Goal: Task Accomplishment & Management: Manage account settings

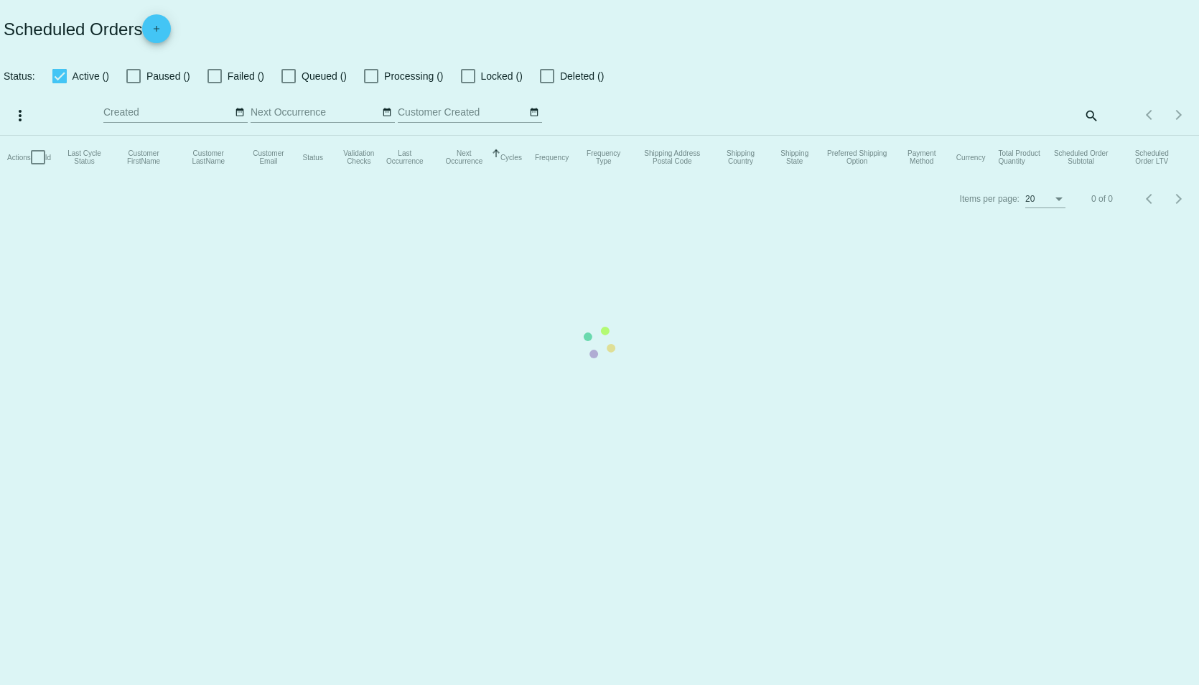
checkbox input "true"
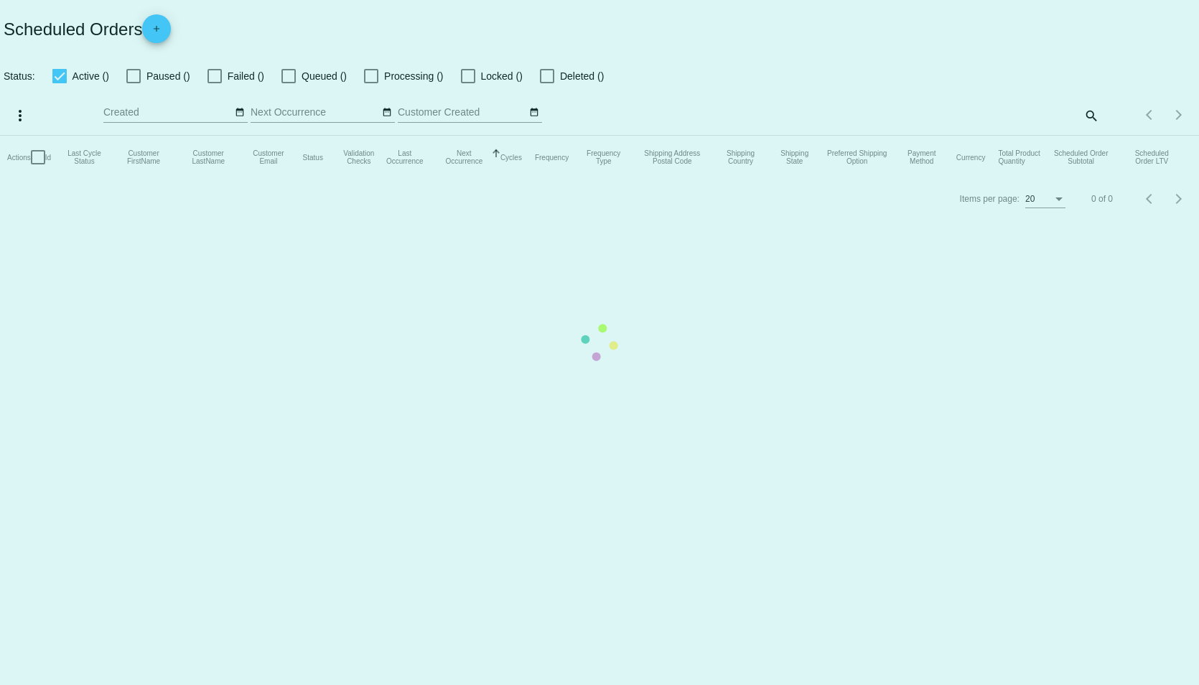
checkbox input "true"
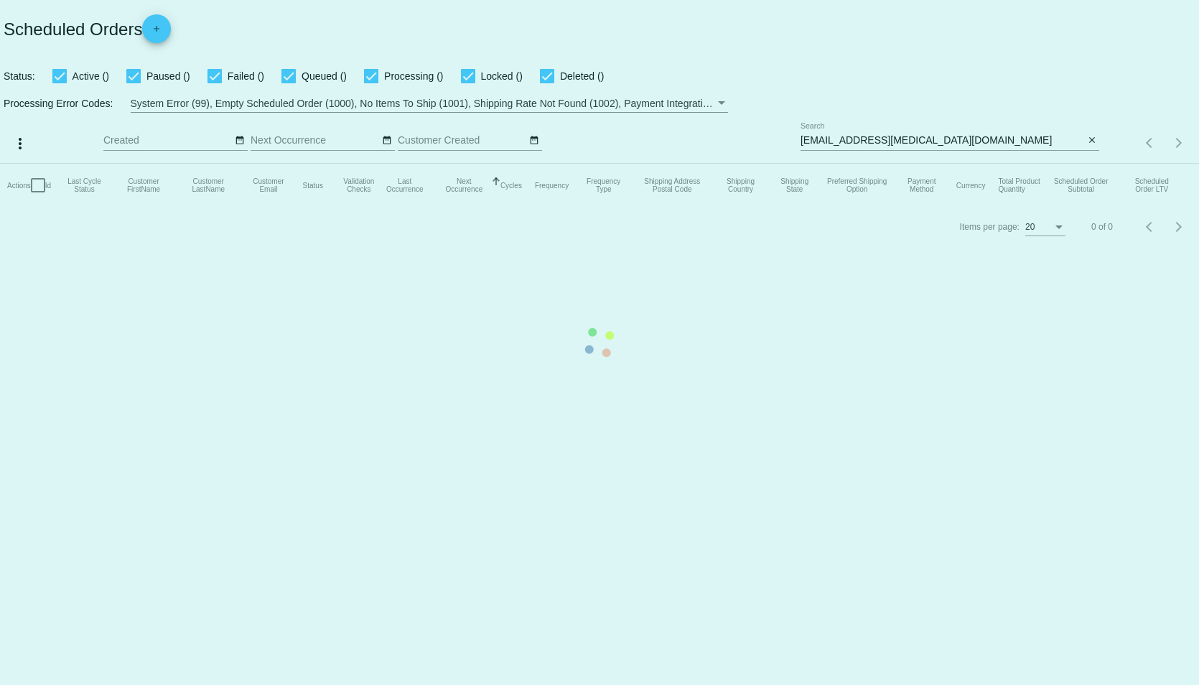
click at [1090, 164] on mat-table "Actions Id Last Cycle Status Customer FirstName Customer LastName Customer Emai…" at bounding box center [599, 185] width 1199 height 43
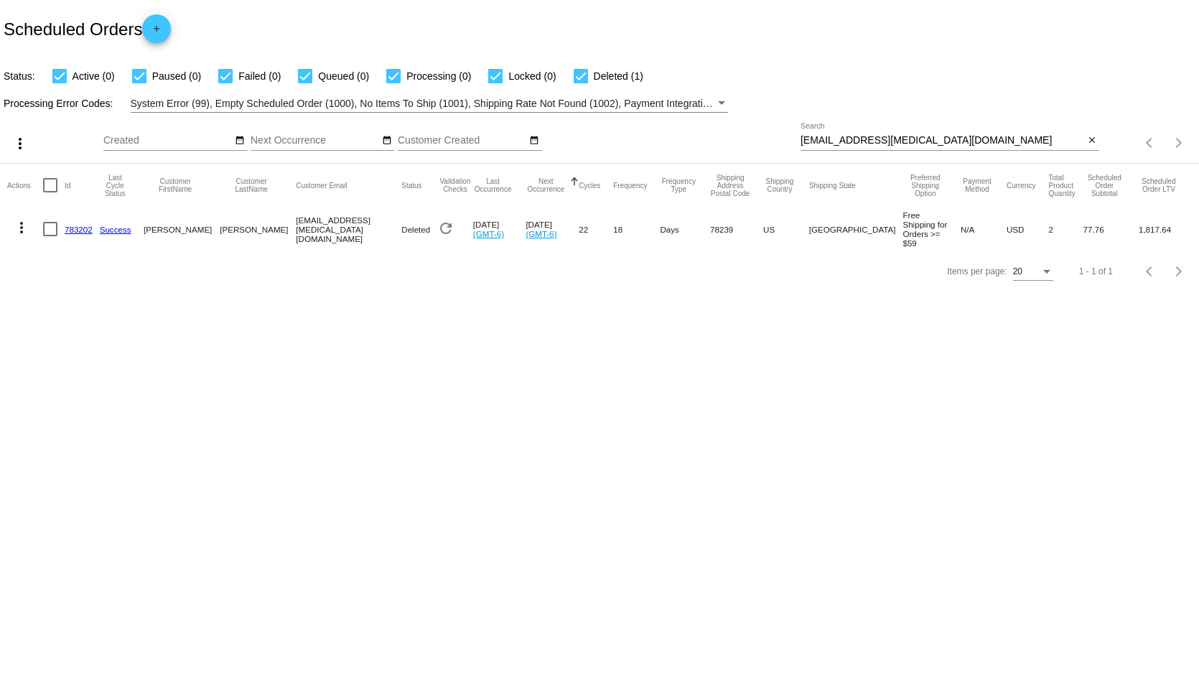
click at [1092, 139] on mat-icon "close" at bounding box center [1092, 140] width 10 height 11
click at [1029, 137] on div "search" at bounding box center [949, 143] width 299 height 22
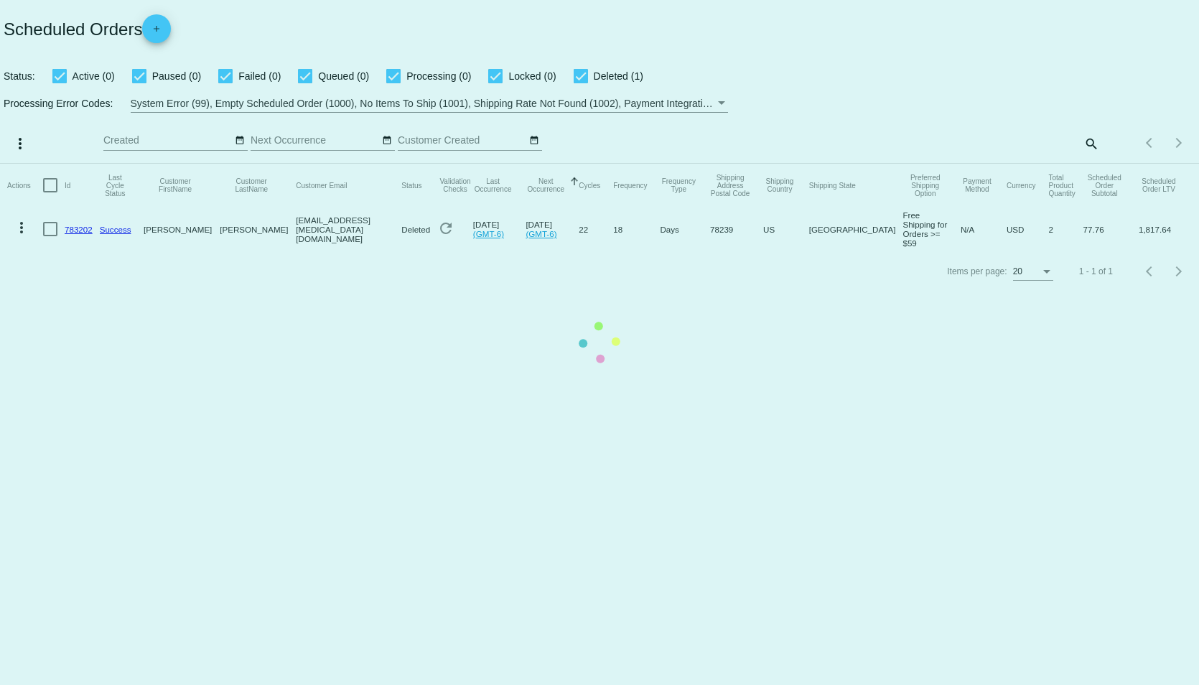
click at [1096, 164] on mat-table "Actions Id Last Cycle Status Customer FirstName Customer LastName Customer Emai…" at bounding box center [599, 208] width 1199 height 88
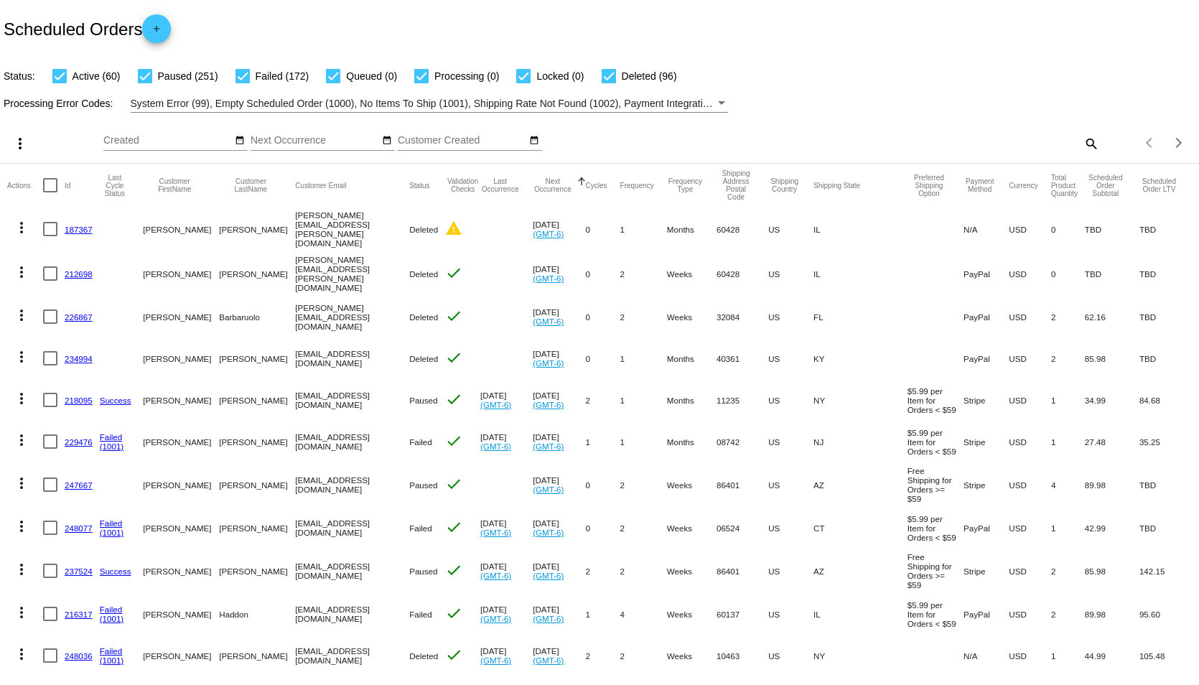
click at [1082, 143] on mat-icon "search" at bounding box center [1090, 143] width 17 height 22
click at [1060, 143] on input "Search" at bounding box center [949, 140] width 299 height 11
paste input "[EMAIL_ADDRESS][DOMAIN_NAME]"
type input "[EMAIL_ADDRESS][DOMAIN_NAME]"
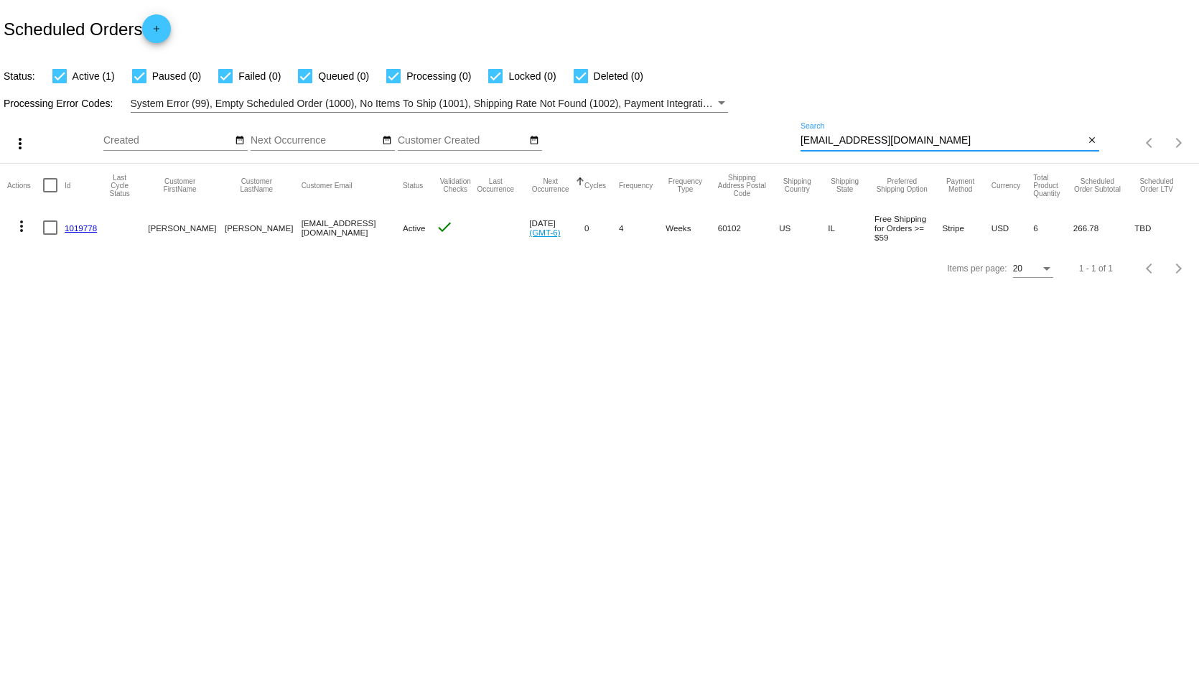
click at [75, 225] on link "1019778" at bounding box center [81, 227] width 32 height 9
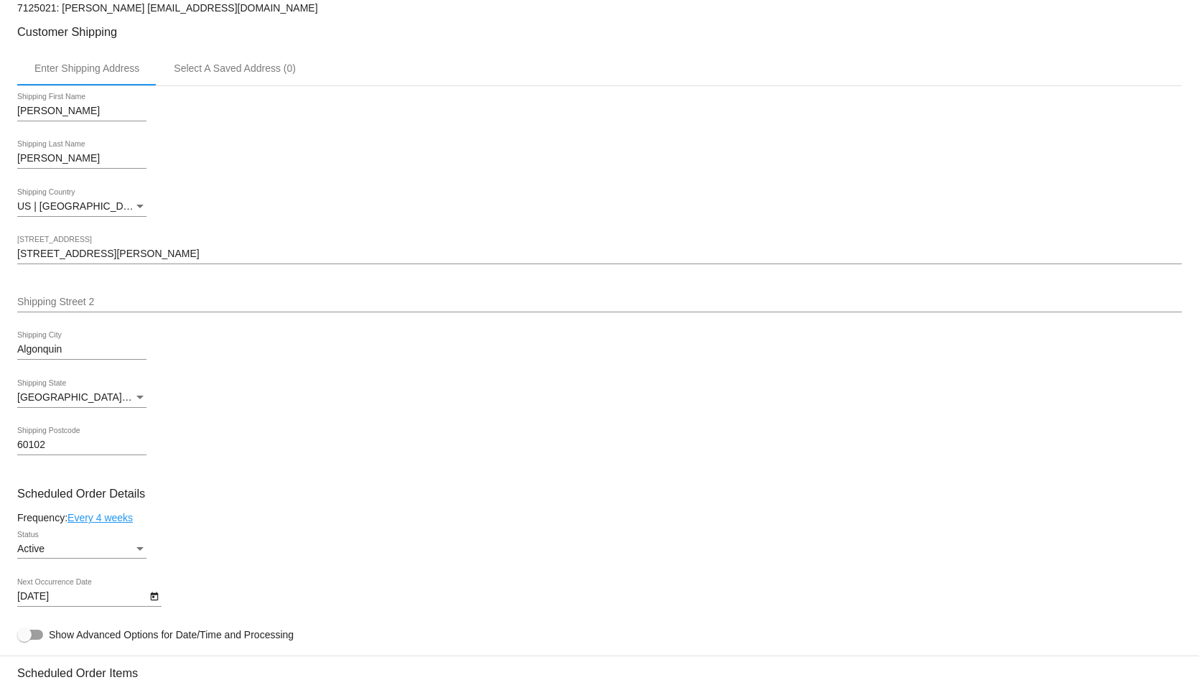
scroll to position [503, 0]
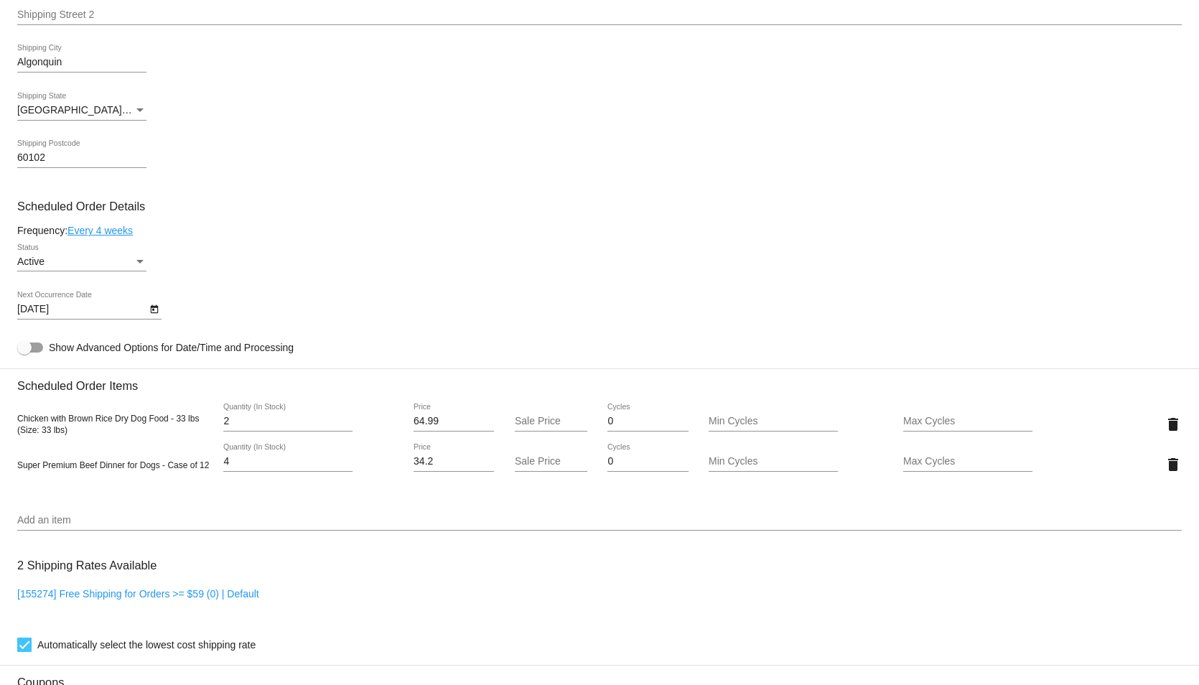
click at [149, 314] on icon "Open calendar" at bounding box center [154, 309] width 10 height 17
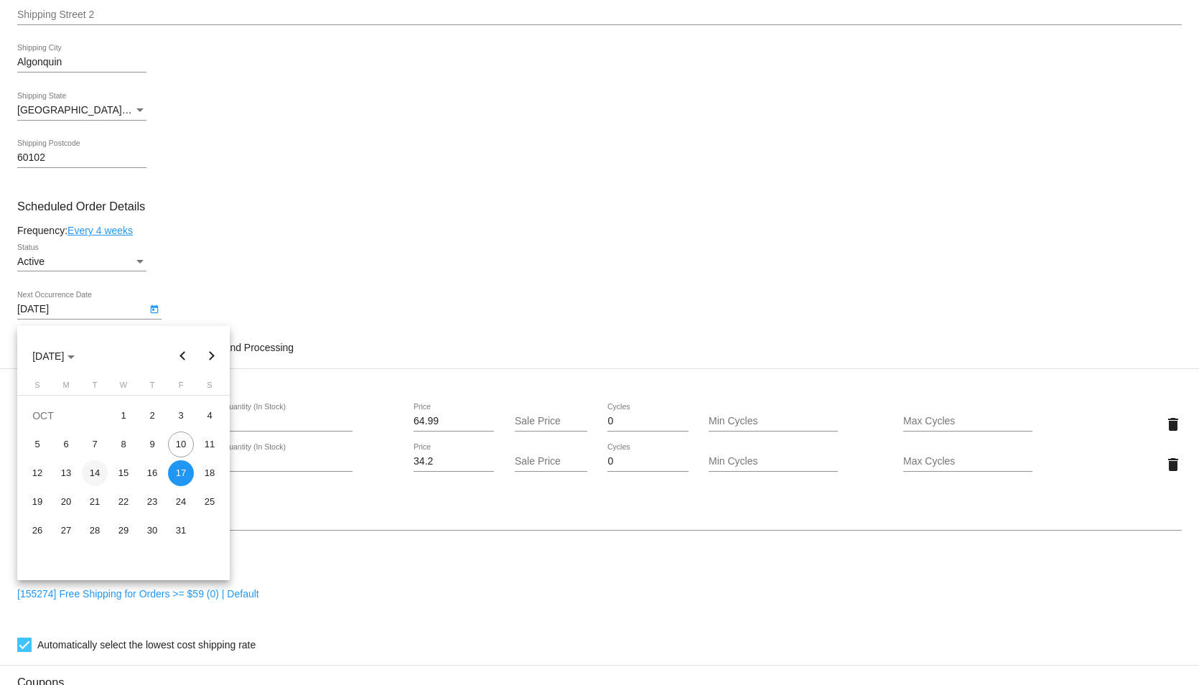
click at [99, 474] on div "14" at bounding box center [95, 473] width 26 height 26
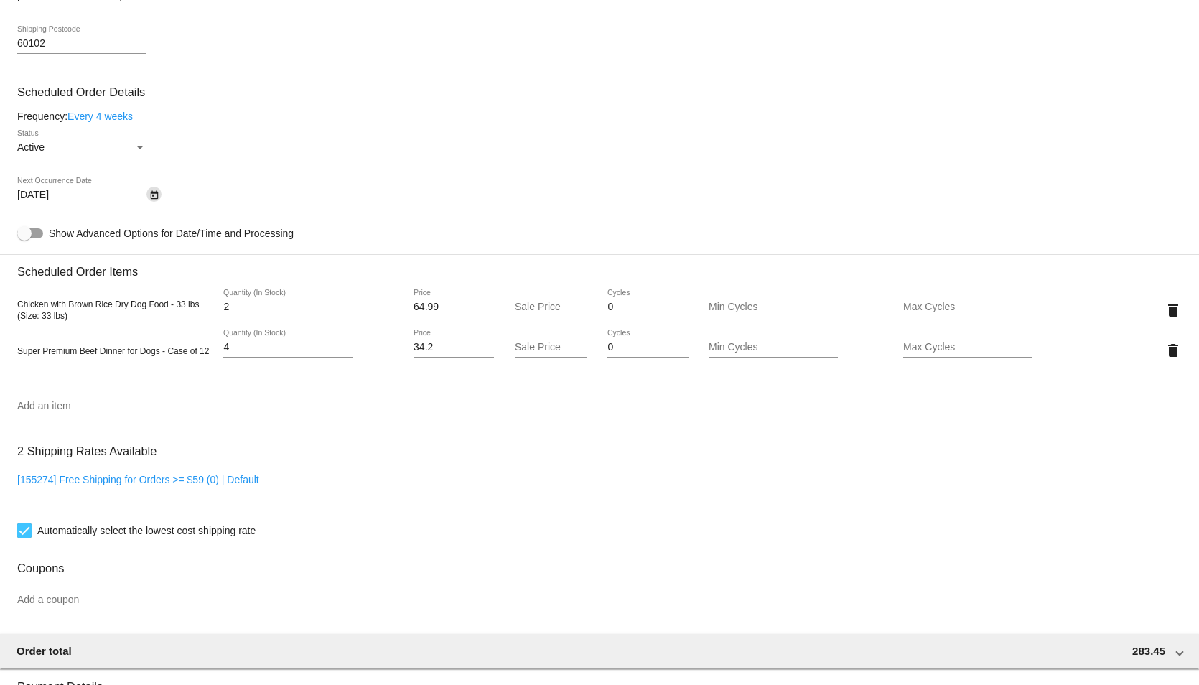
scroll to position [258, 0]
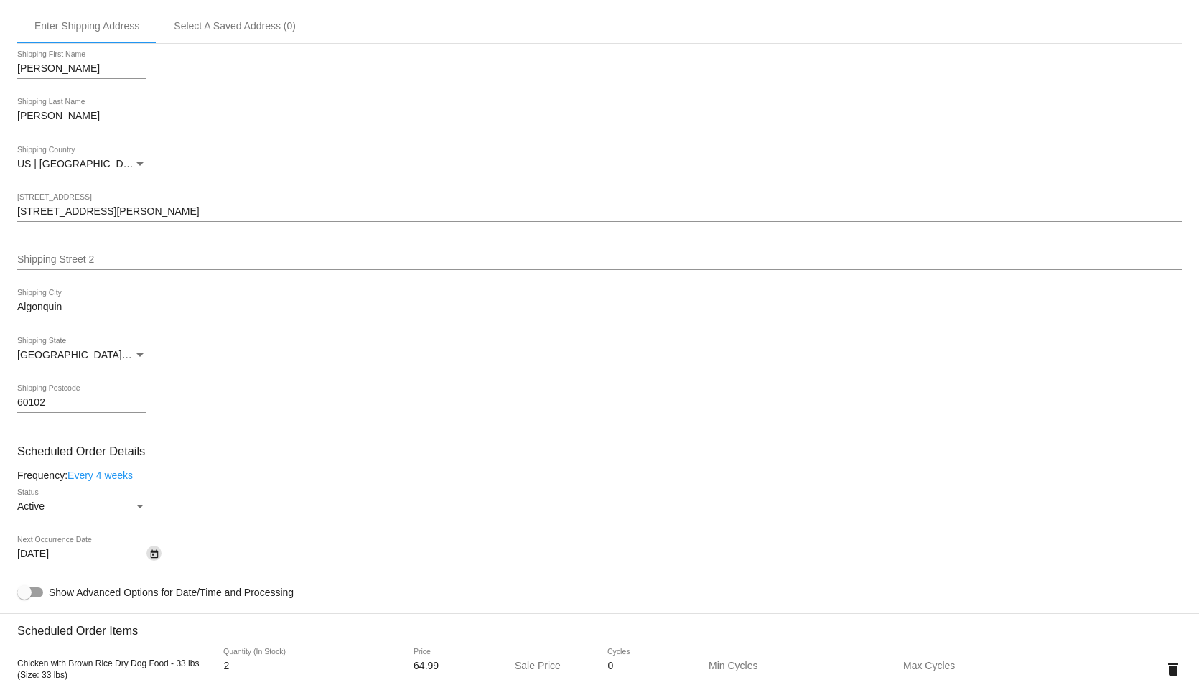
click at [155, 555] on icon "Open calendar" at bounding box center [154, 554] width 10 height 17
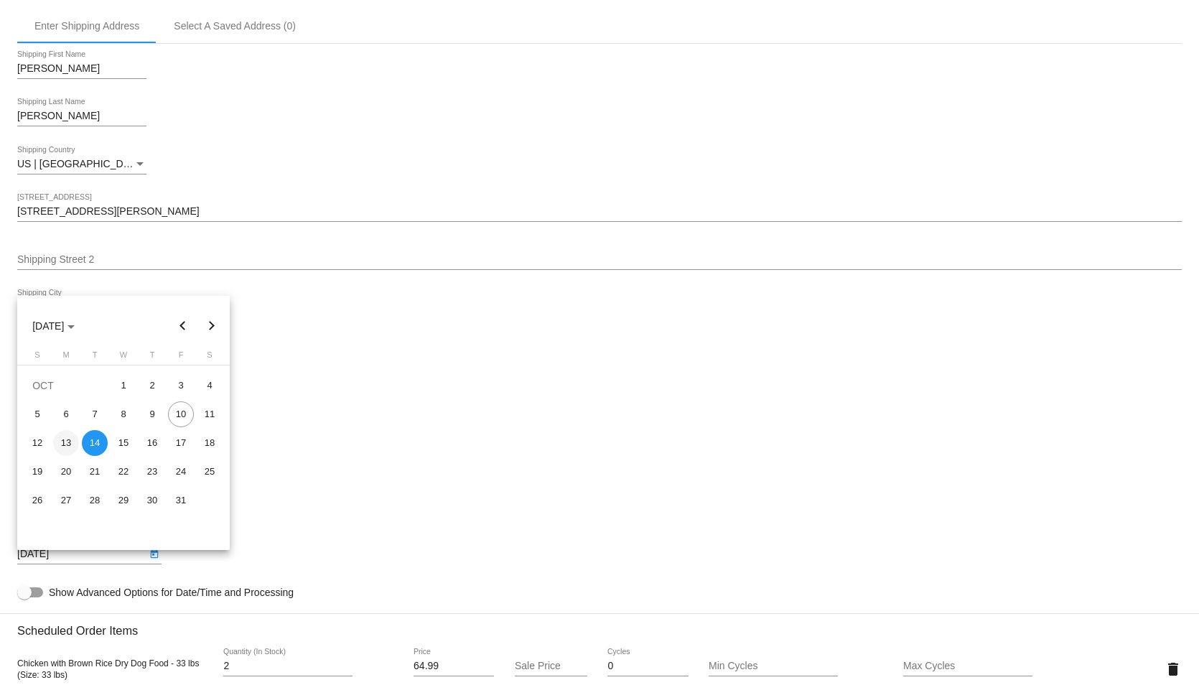
click at [62, 440] on div "13" at bounding box center [66, 443] width 26 height 26
type input "[DATE]"
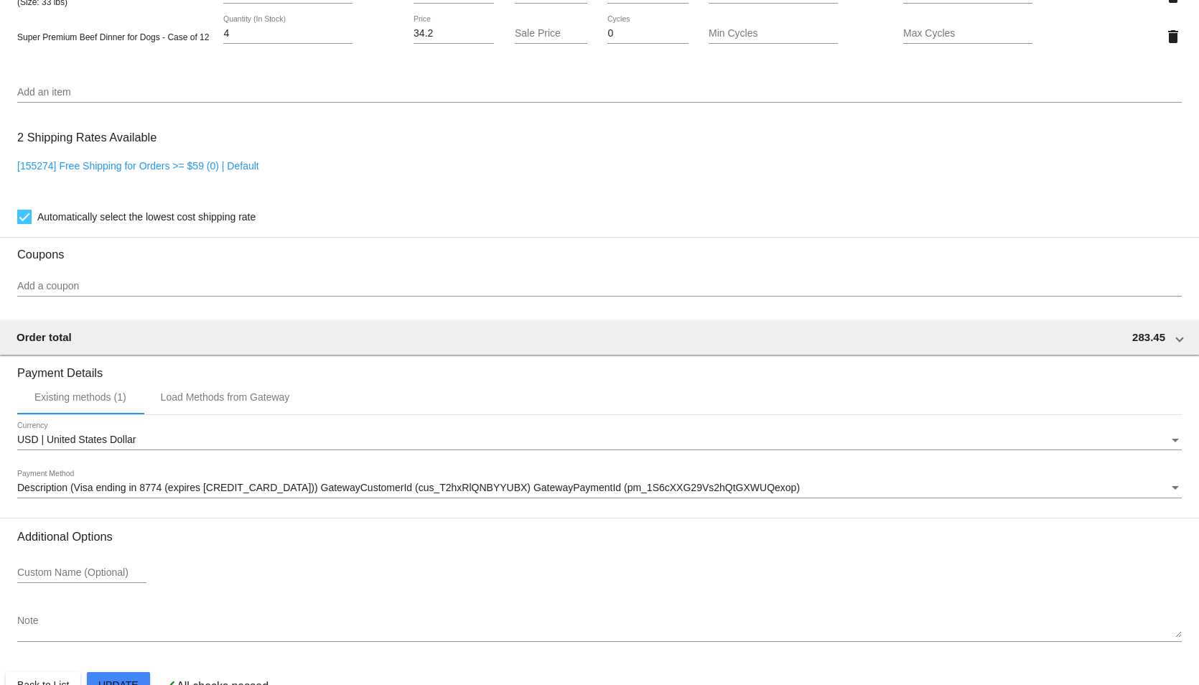
scroll to position [976, 0]
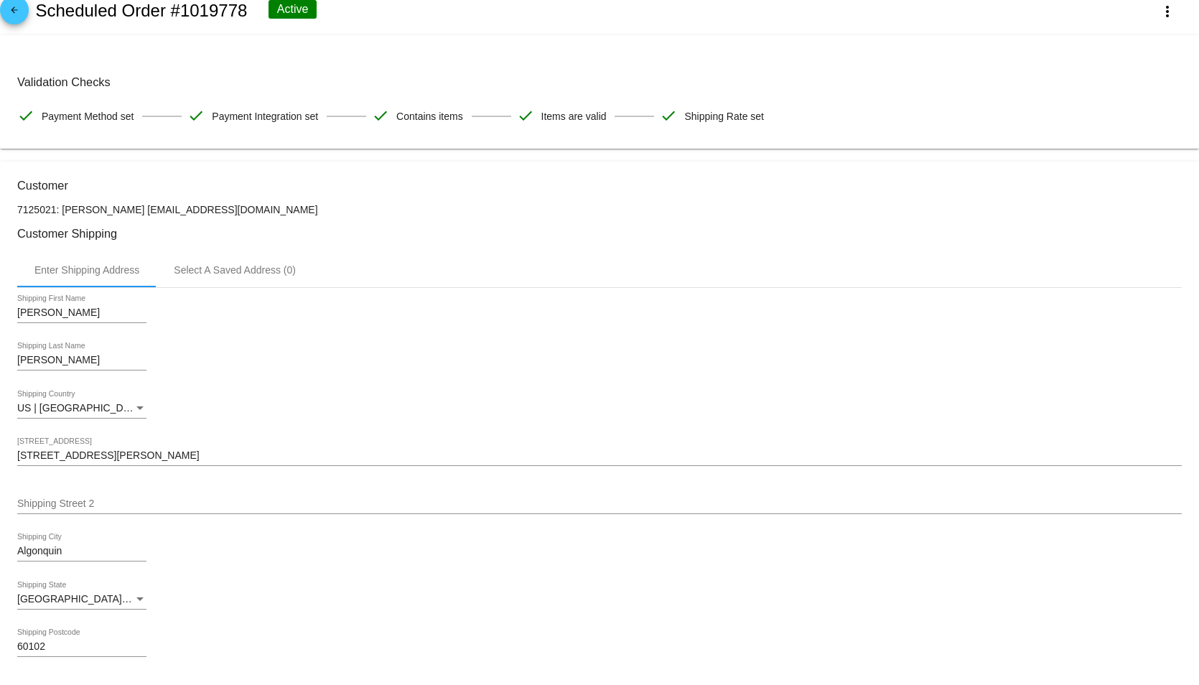
scroll to position [0, 0]
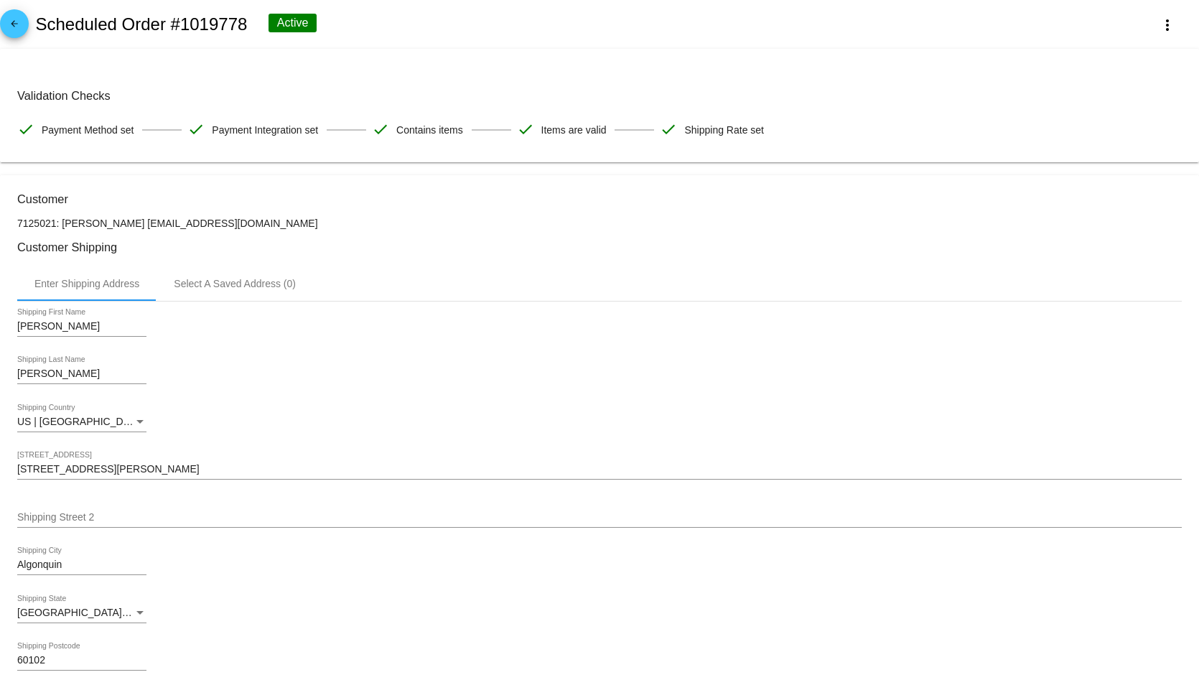
click at [11, 24] on mat-icon "arrow_back" at bounding box center [14, 27] width 17 height 17
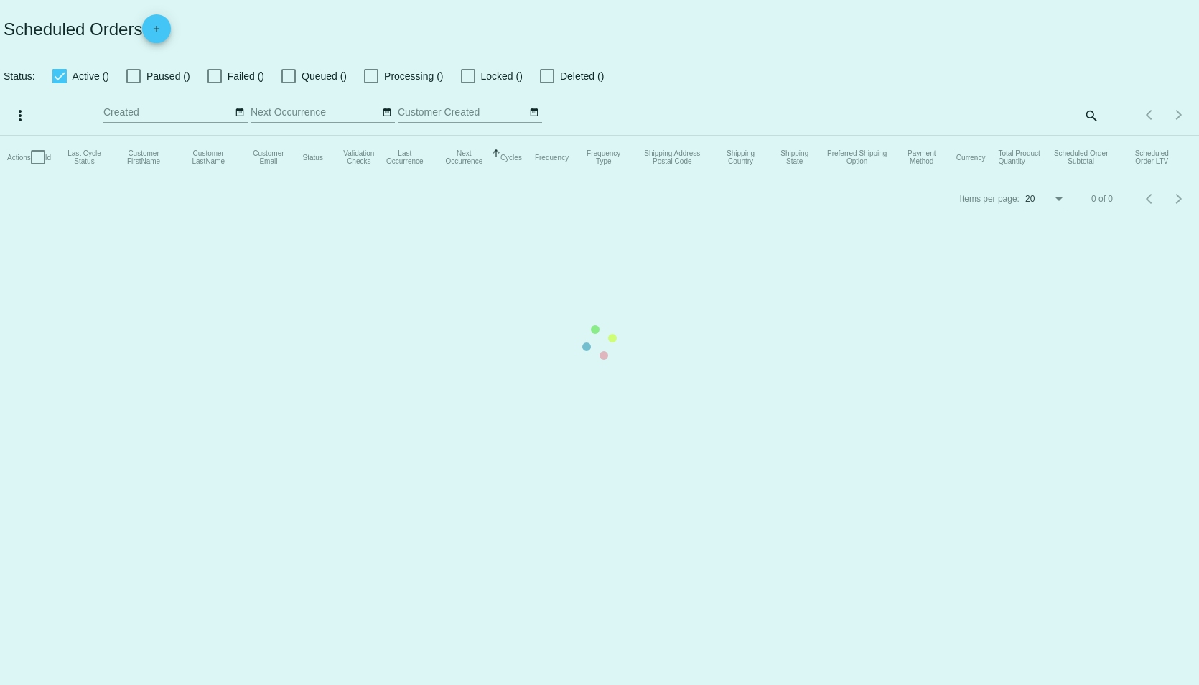
checkbox input "true"
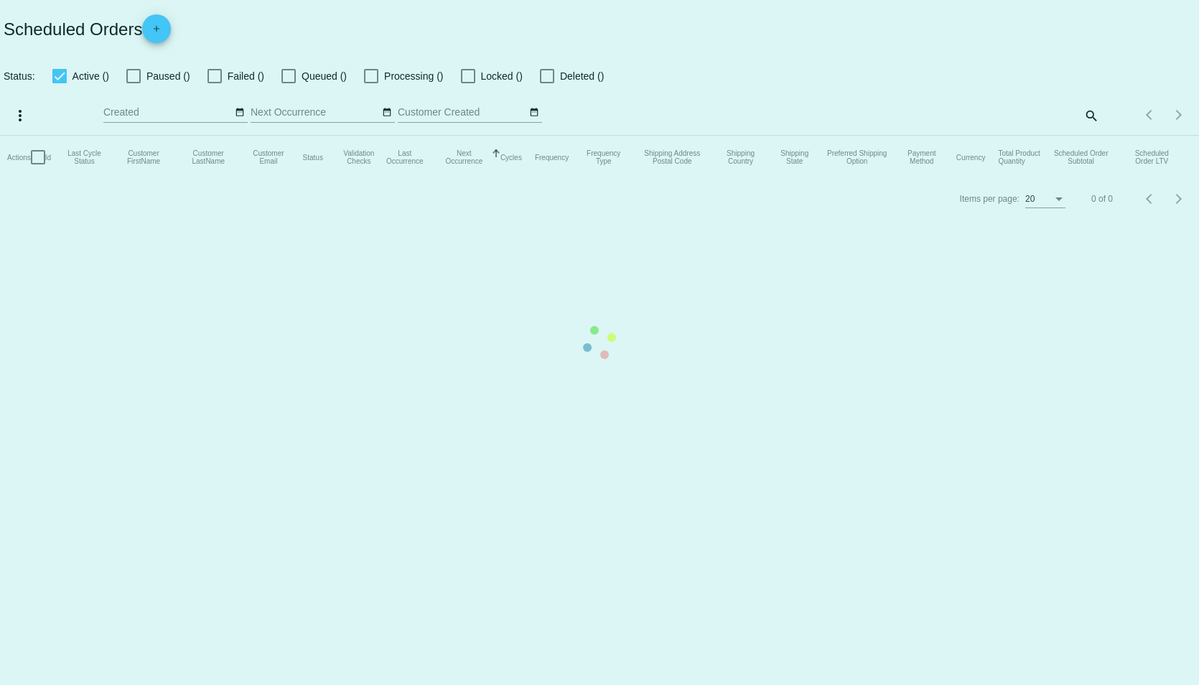
checkbox input "true"
